Goal: Task Accomplishment & Management: Manage account settings

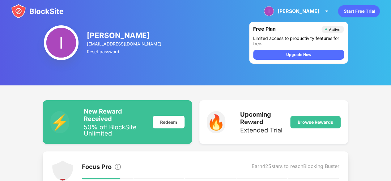
click at [52, 14] on img at bounding box center [37, 11] width 52 height 15
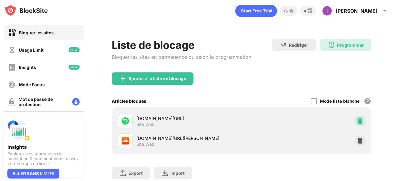
click at [357, 119] on img at bounding box center [360, 121] width 6 height 6
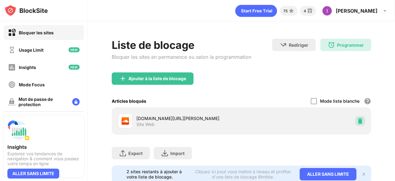
click at [357, 119] on img at bounding box center [360, 121] width 6 height 6
